Goal: Information Seeking & Learning: Learn about a topic

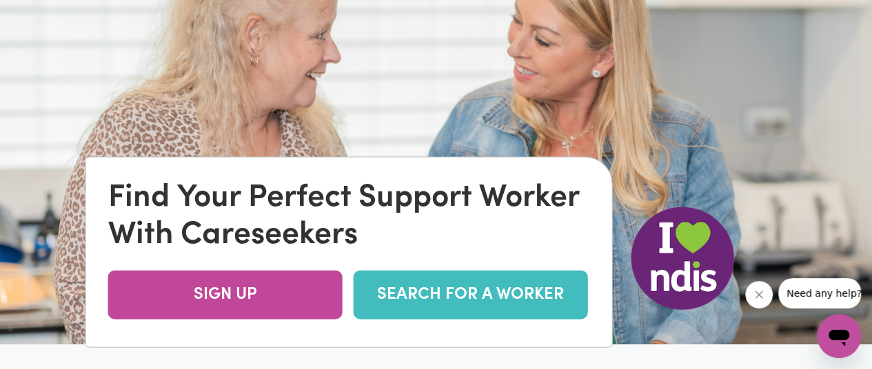
scroll to position [0, 7]
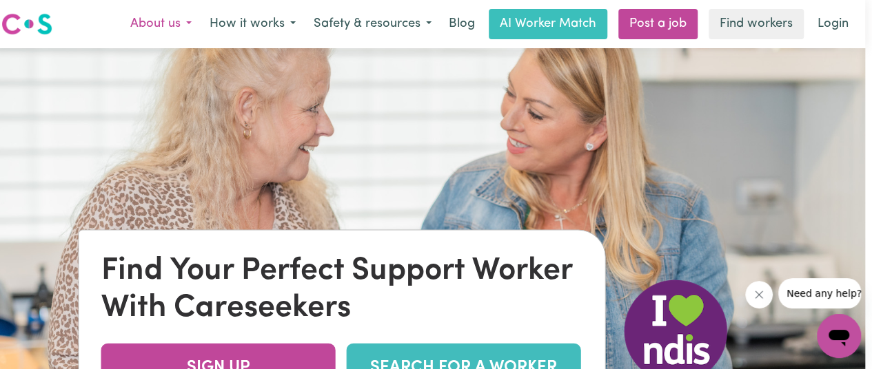
click at [184, 25] on button "About us" at bounding box center [160, 24] width 79 height 29
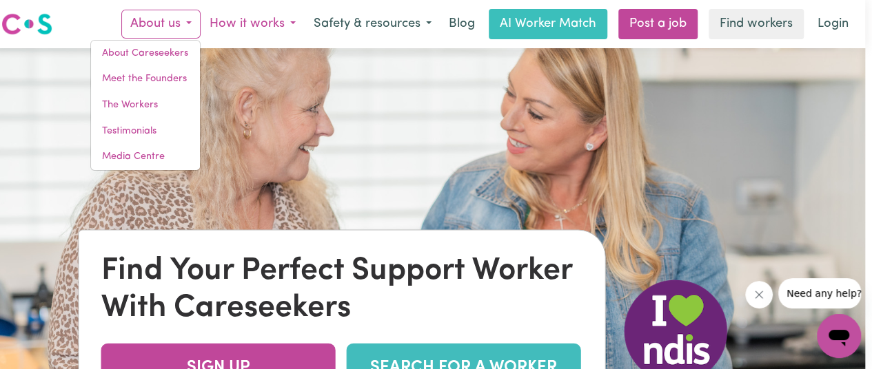
click at [269, 18] on button "How it works" at bounding box center [253, 24] width 104 height 29
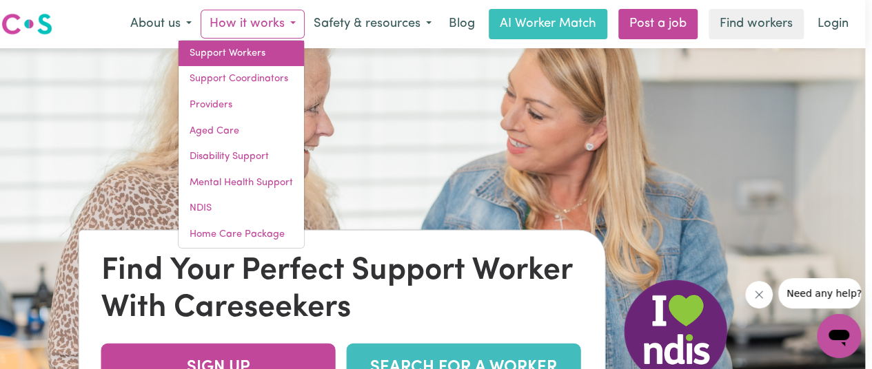
click at [250, 52] on link "Support Workers" at bounding box center [240, 54] width 125 height 26
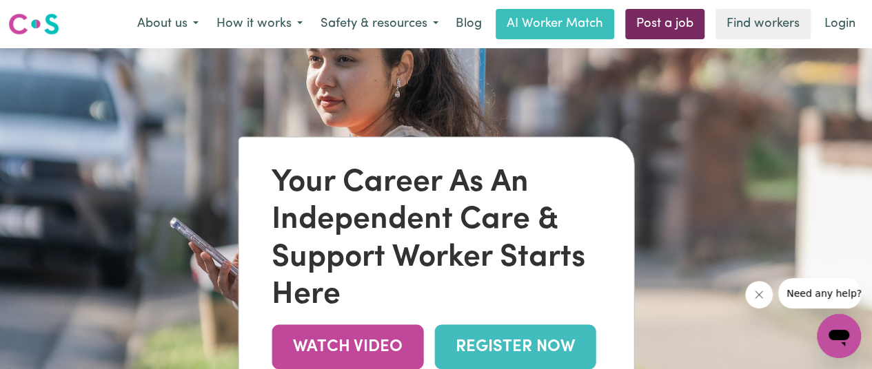
click at [679, 10] on link "Post a job" at bounding box center [664, 24] width 79 height 30
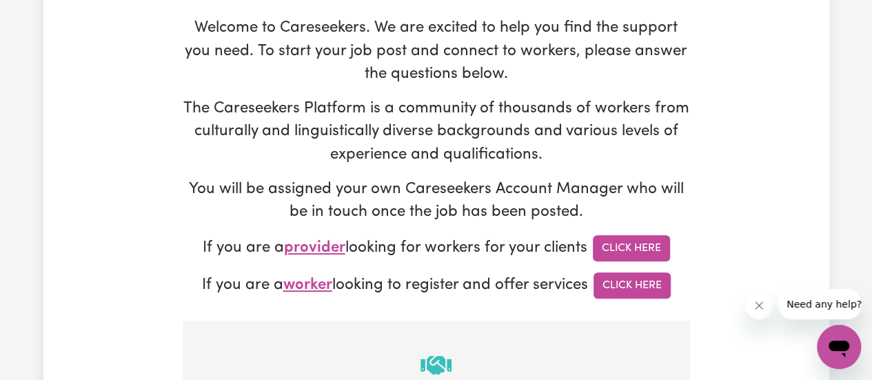
scroll to position [120, 0]
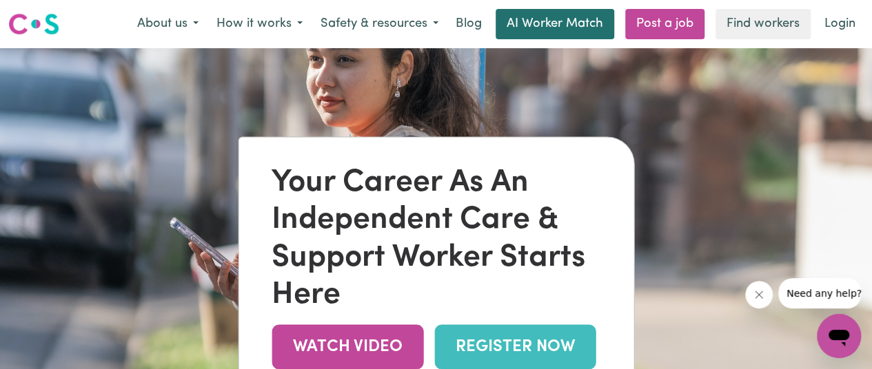
click at [594, 30] on link "AI Worker Match" at bounding box center [554, 24] width 119 height 30
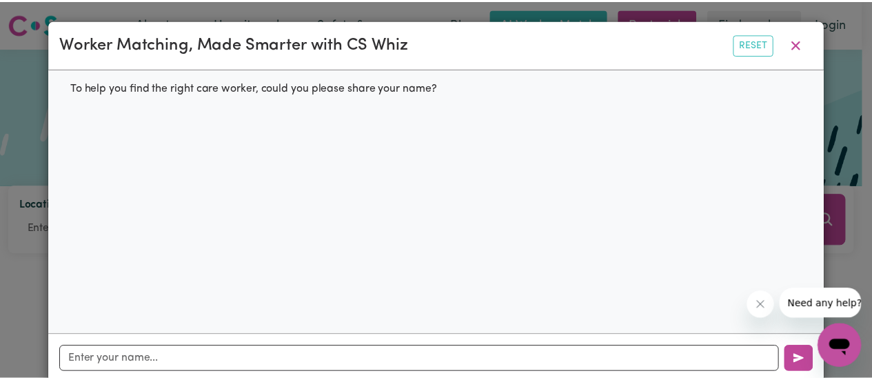
scroll to position [23, 0]
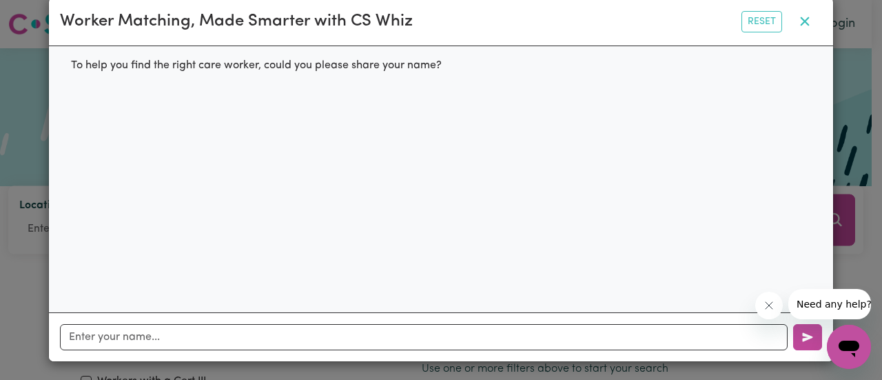
click at [804, 21] on button "button" at bounding box center [805, 21] width 34 height 26
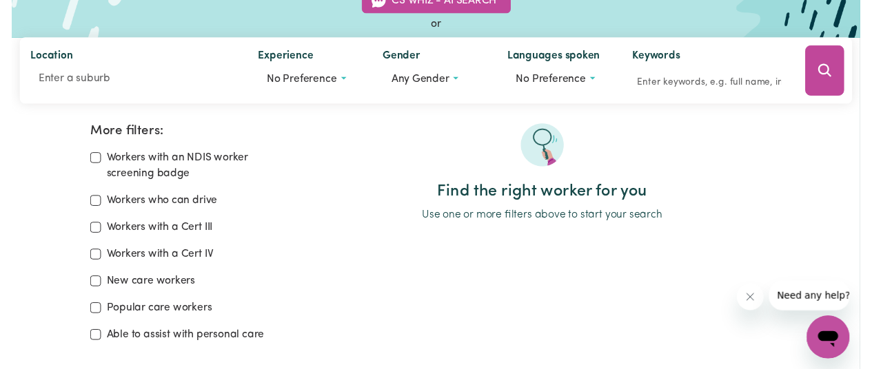
scroll to position [0, 0]
